Goal: Information Seeking & Learning: Learn about a topic

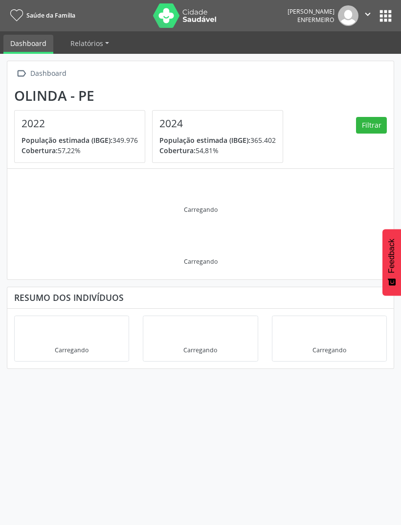
click at [40, 101] on div "Olinda - PE" at bounding box center [152, 96] width 276 height 16
click at [364, 131] on button "Filtrar" at bounding box center [371, 125] width 31 height 17
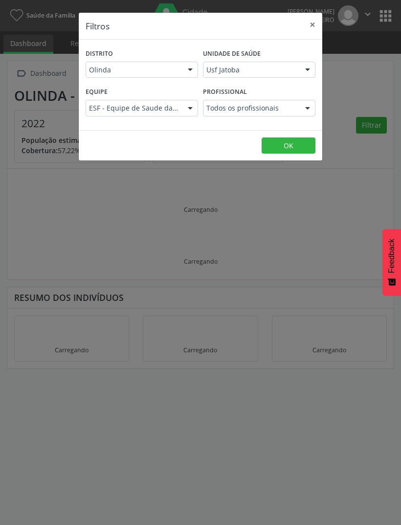
click at [311, 107] on div at bounding box center [307, 108] width 15 height 17
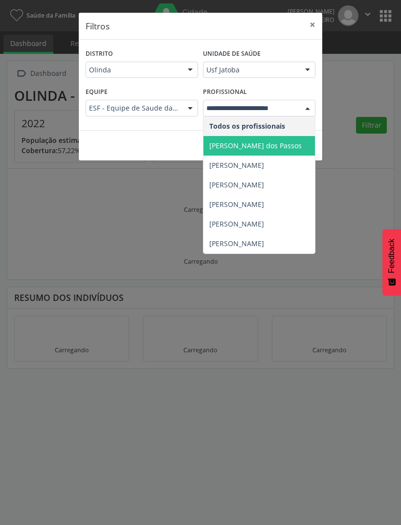
click at [278, 146] on span "[PERSON_NAME] dos Passos" at bounding box center [255, 145] width 92 height 9
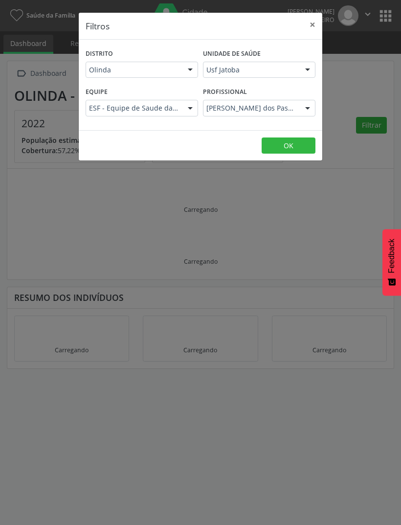
click at [292, 147] on button "OK" at bounding box center [289, 145] width 54 height 17
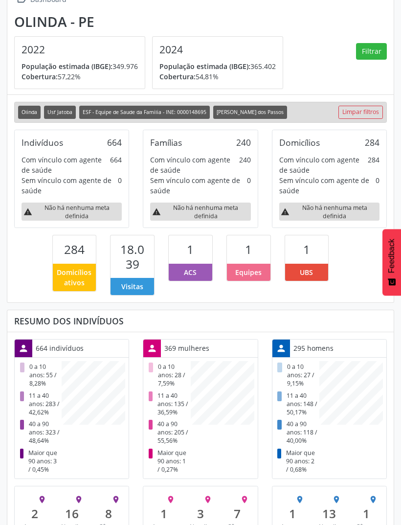
scroll to position [82, 0]
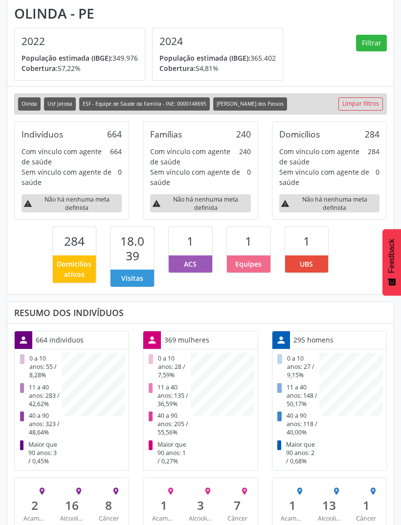
click at [380, 38] on button "Filtrar" at bounding box center [371, 43] width 31 height 17
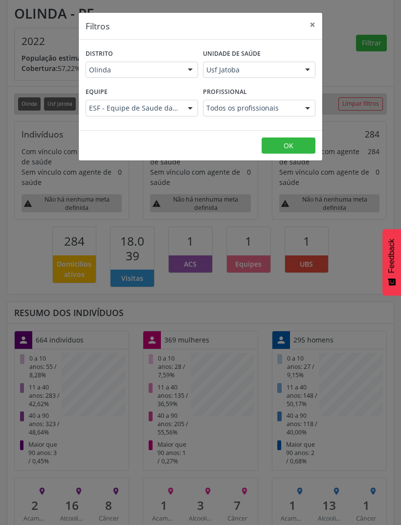
click at [298, 101] on div "Todos os profissionais" at bounding box center [259, 108] width 112 height 17
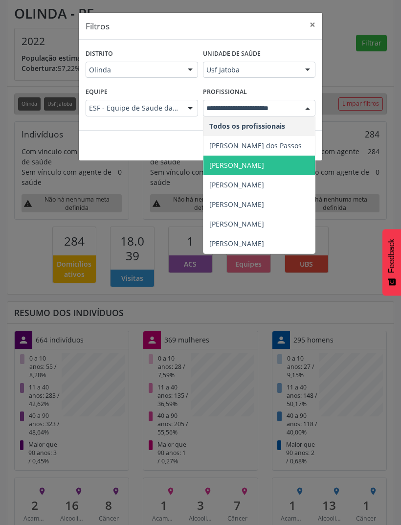
click at [264, 163] on span "[PERSON_NAME]" at bounding box center [236, 164] width 55 height 9
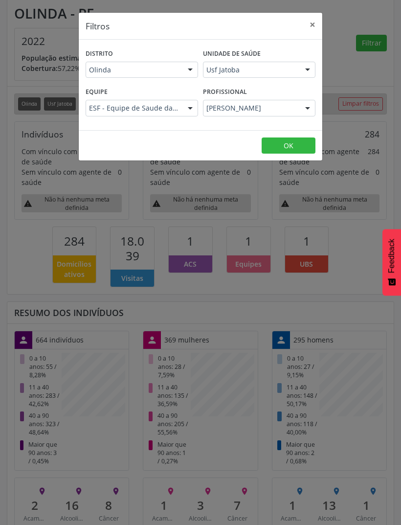
click at [286, 147] on button "OK" at bounding box center [289, 145] width 54 height 17
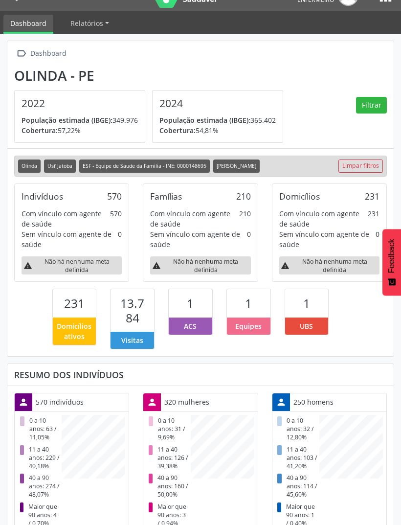
scroll to position [22, 0]
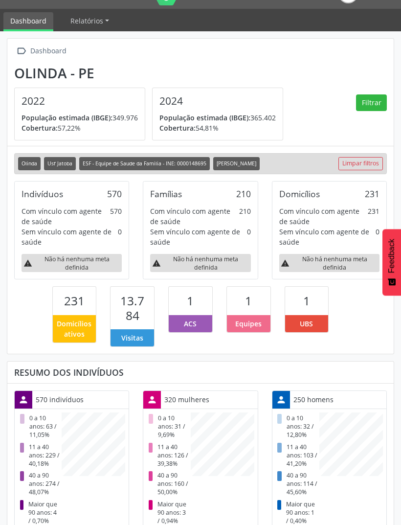
click at [378, 102] on button "Filtrar" at bounding box center [371, 102] width 31 height 17
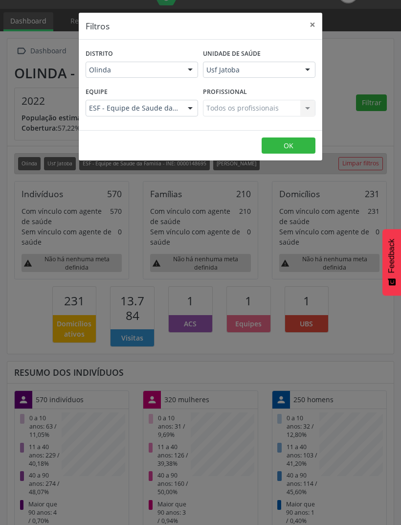
click at [250, 110] on div "Todos os profissionais Todos os profissionais Nenhum resultado encontrado para:…" at bounding box center [259, 108] width 112 height 17
click at [305, 112] on div at bounding box center [307, 108] width 15 height 17
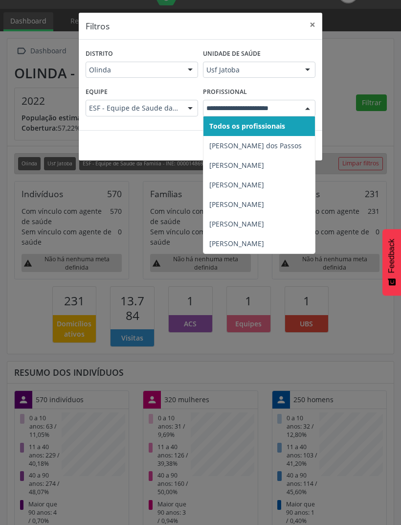
click at [215, 223] on span "[PERSON_NAME]" at bounding box center [236, 223] width 55 height 9
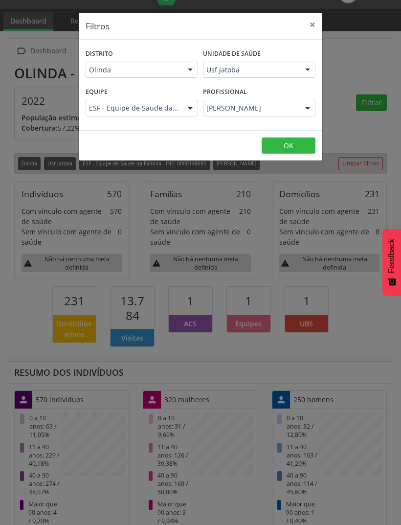
click at [282, 146] on button "OK" at bounding box center [289, 145] width 54 height 17
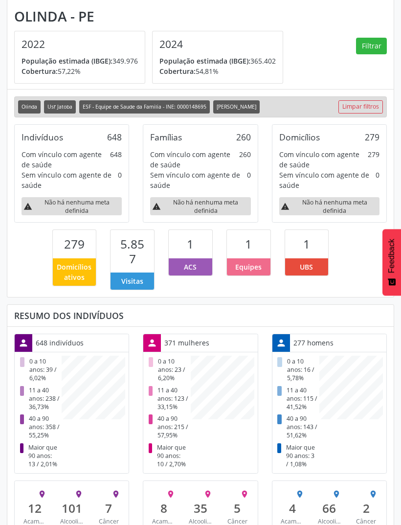
scroll to position [82, 0]
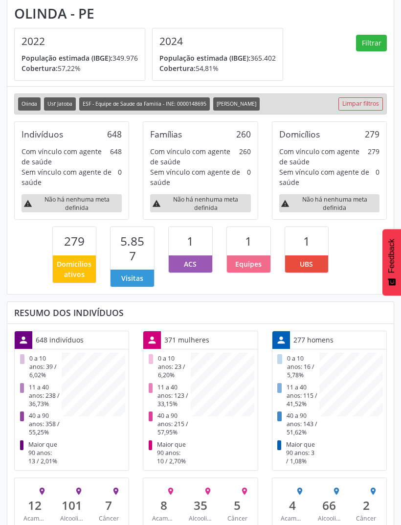
click at [371, 50] on button "Filtrar" at bounding box center [371, 43] width 31 height 17
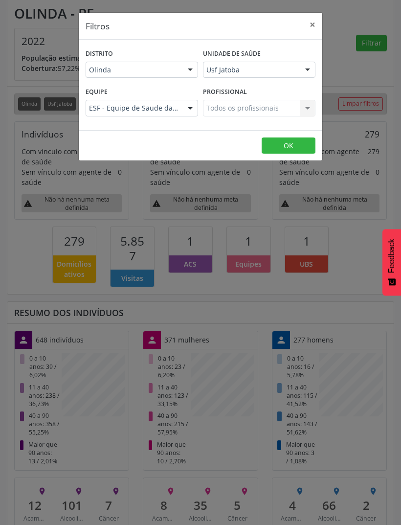
click at [303, 110] on div at bounding box center [307, 108] width 15 height 17
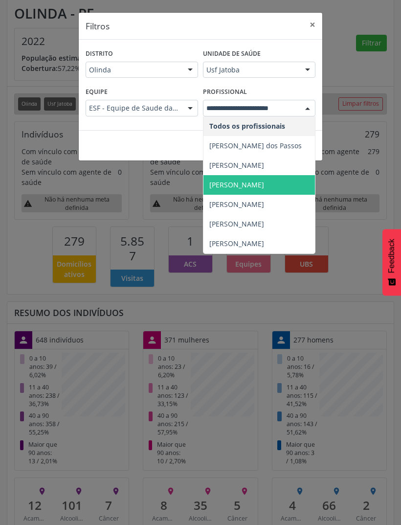
click at [264, 185] on span "[PERSON_NAME]" at bounding box center [236, 184] width 55 height 9
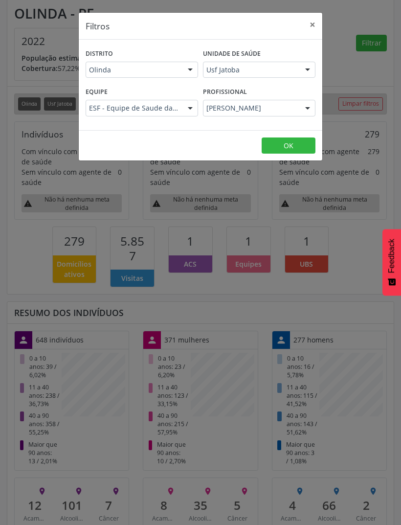
click at [292, 147] on button "OK" at bounding box center [289, 145] width 54 height 17
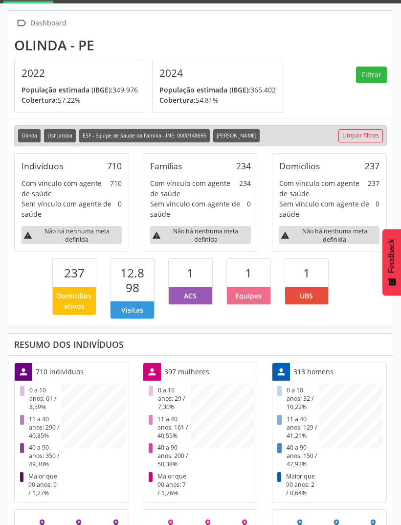
scroll to position [45, 0]
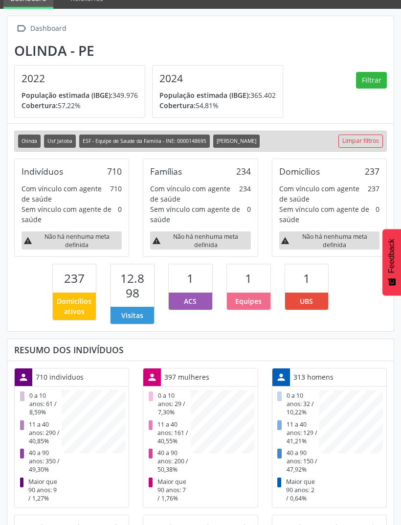
click at [382, 76] on button "Filtrar" at bounding box center [371, 80] width 31 height 17
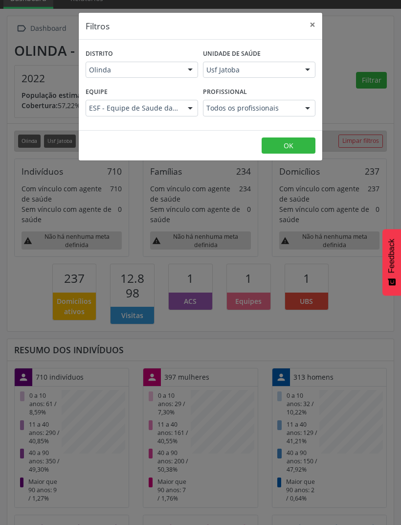
click at [308, 104] on div at bounding box center [307, 108] width 15 height 17
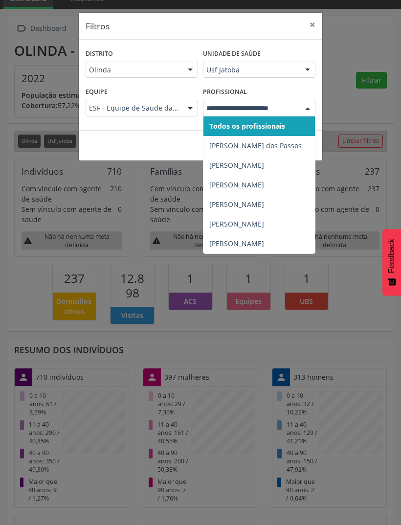
scroll to position [44, 0]
click at [297, 202] on span "[PERSON_NAME]" at bounding box center [258, 205] width 111 height 20
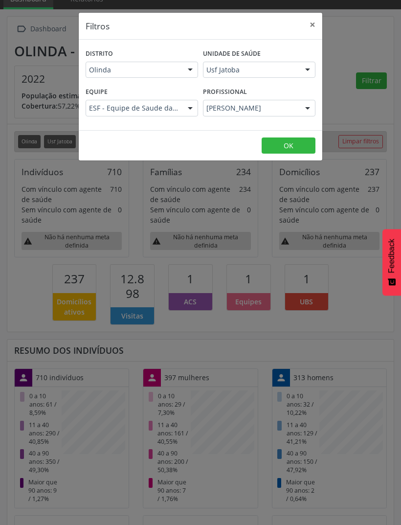
scroll to position [45, 0]
click at [300, 142] on button "OK" at bounding box center [289, 145] width 54 height 17
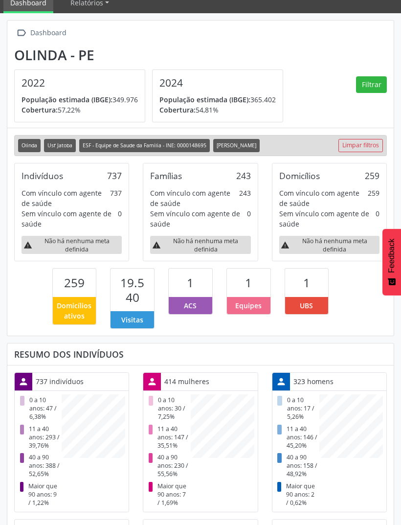
scroll to position [82, 0]
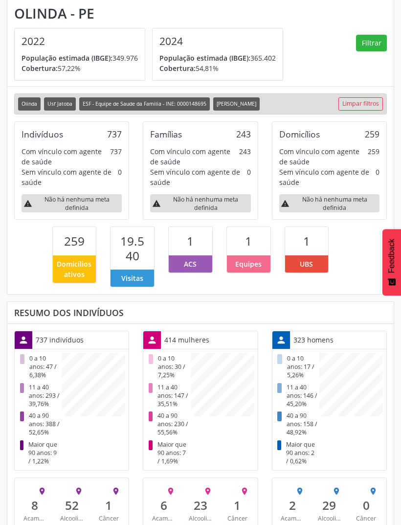
click at [186, 524] on div "place 6 Acamado place 23 [GEOGRAPHIC_DATA] place 1 Câncer" at bounding box center [200, 504] width 114 height 53
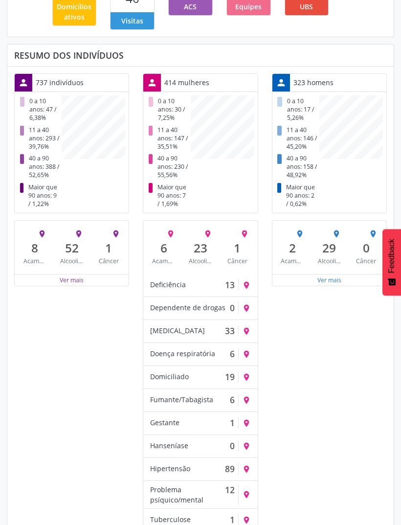
click at [313, 274] on div "Ver mais" at bounding box center [329, 280] width 114 height 12
click at [317, 283] on div "Ver mais" at bounding box center [329, 280] width 114 height 12
click at [321, 275] on button "Ver mais" at bounding box center [329, 279] width 25 height 9
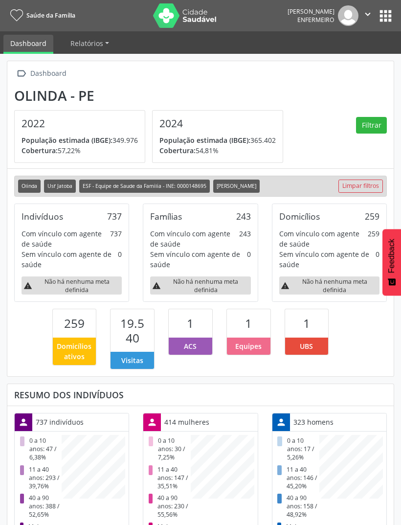
click at [375, 128] on button "Filtrar" at bounding box center [371, 125] width 31 height 17
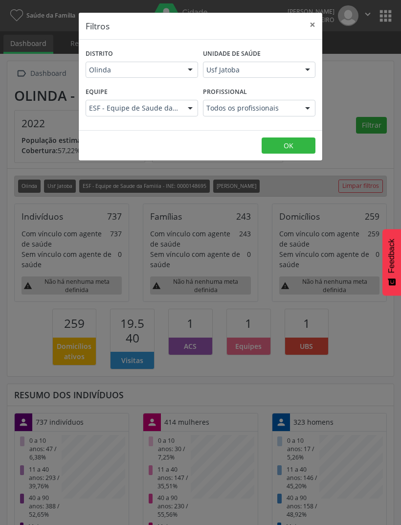
click at [297, 140] on button "OK" at bounding box center [289, 145] width 54 height 17
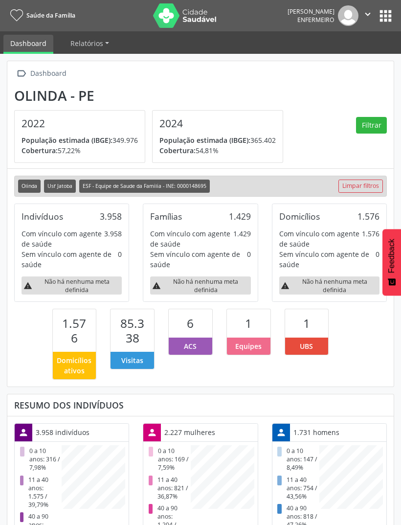
scroll to position [228, 129]
click at [130, 367] on div "Visitas" at bounding box center [133, 360] width 44 height 17
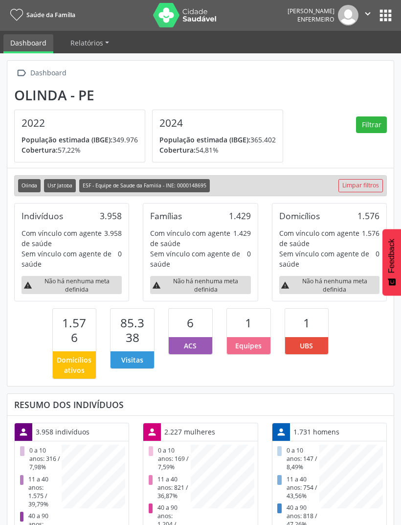
scroll to position [0, 0]
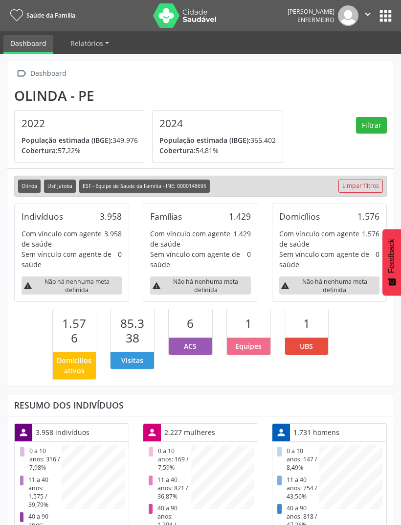
click at [100, 39] on span "Relatórios" at bounding box center [86, 43] width 33 height 9
click at [387, 7] on button "apps" at bounding box center [385, 15] width 17 height 17
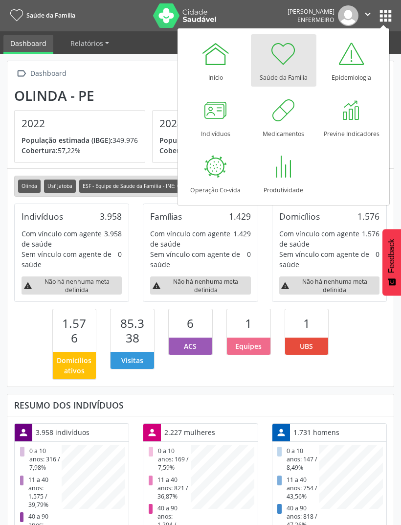
click at [222, 69] on div "Início" at bounding box center [215, 74] width 15 height 13
